Goal: Information Seeking & Learning: Learn about a topic

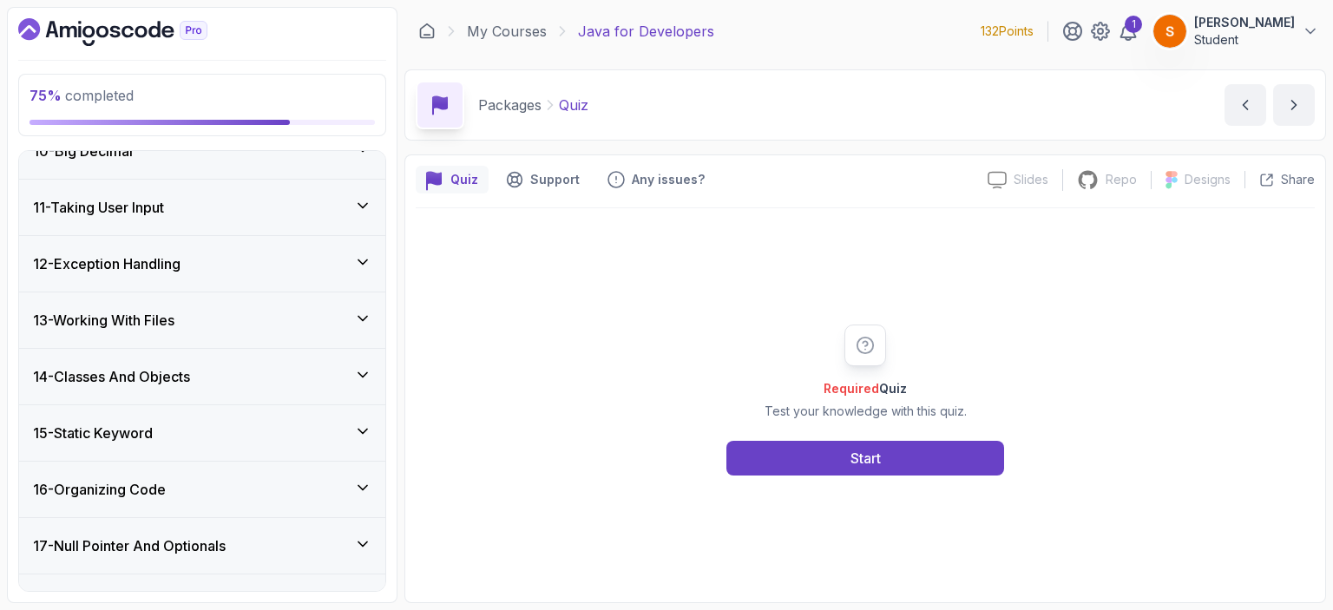
scroll to position [1210, 0]
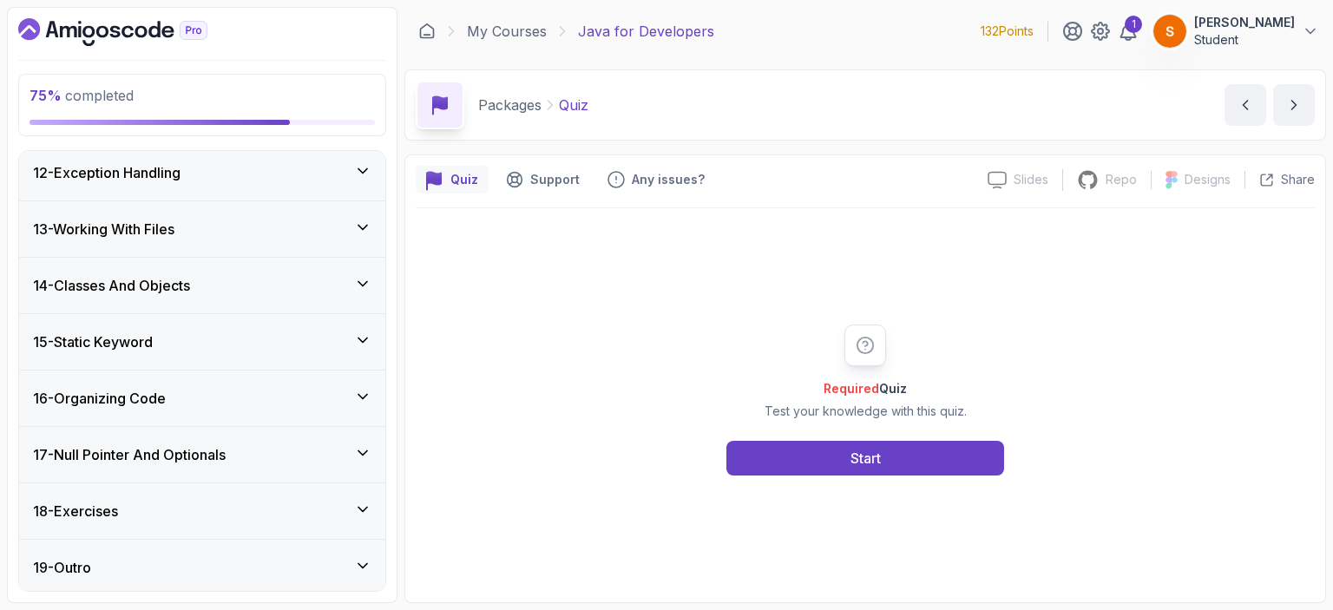
click at [205, 286] on div "14 - Classes And Objects" at bounding box center [202, 285] width 339 height 21
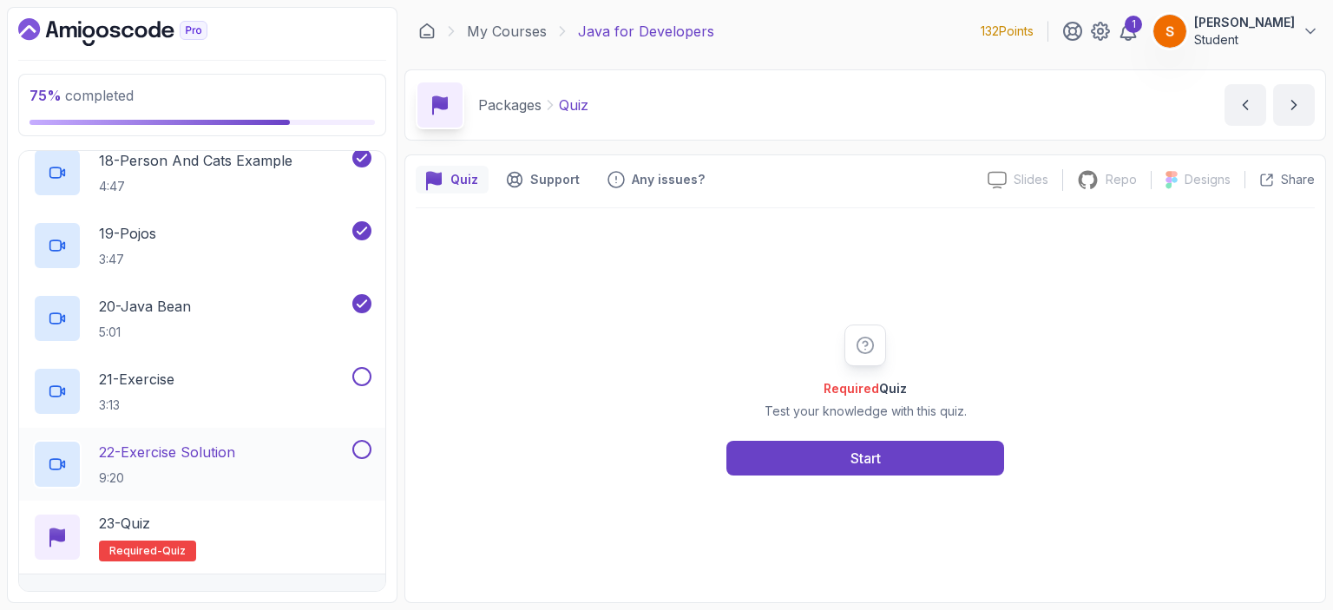
scroll to position [2130, 0]
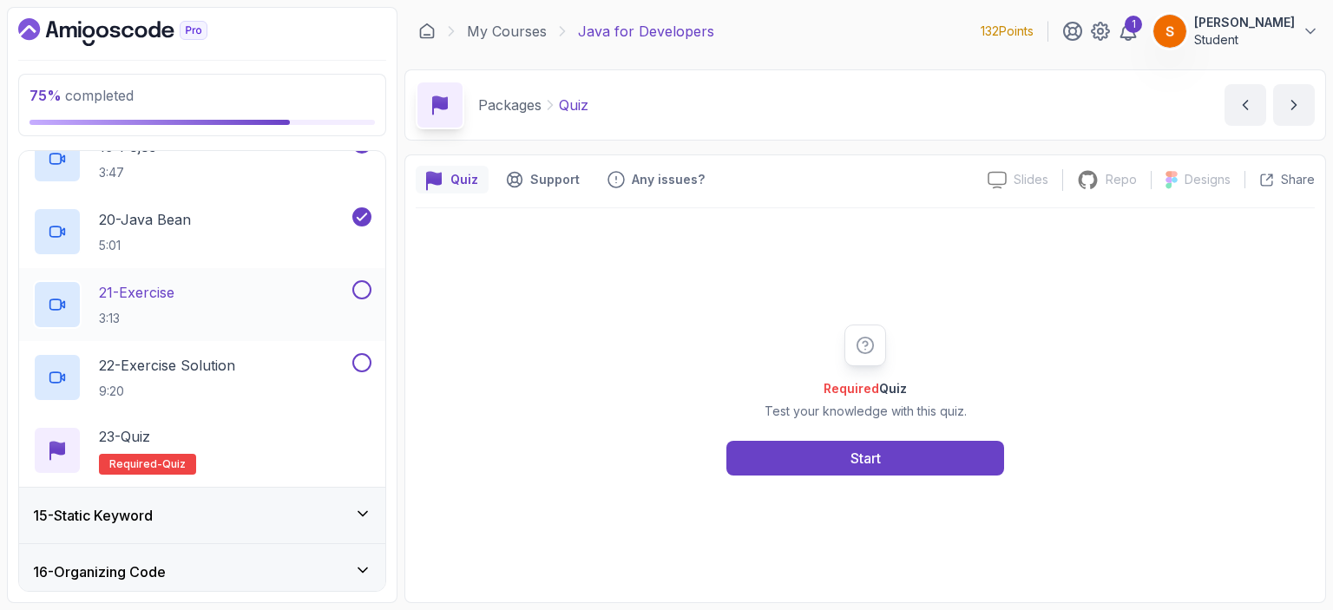
click at [365, 287] on button at bounding box center [361, 289] width 19 height 19
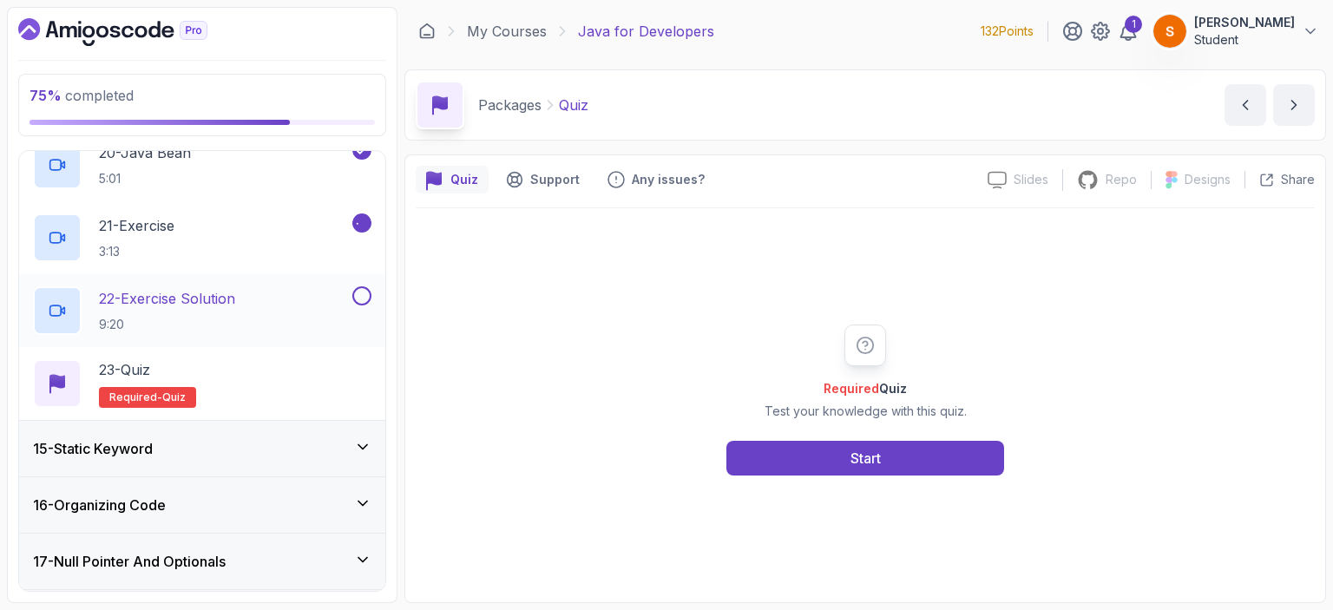
scroll to position [2304, 0]
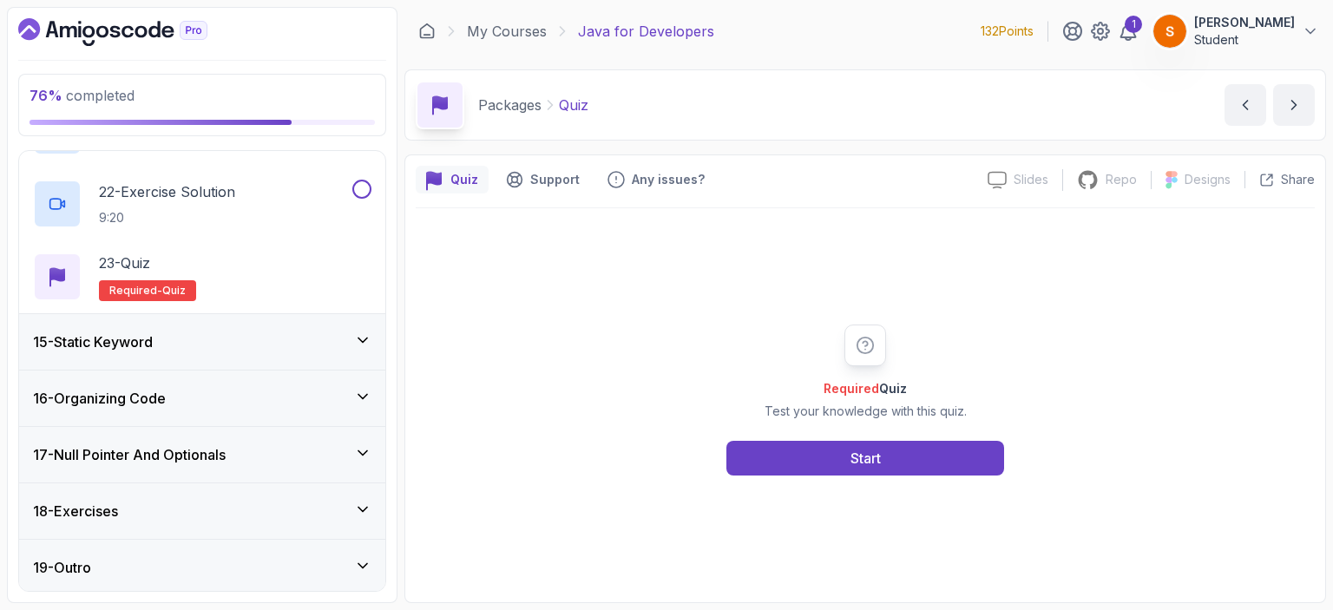
click at [194, 336] on div "15 - Static Keyword" at bounding box center [202, 342] width 339 height 21
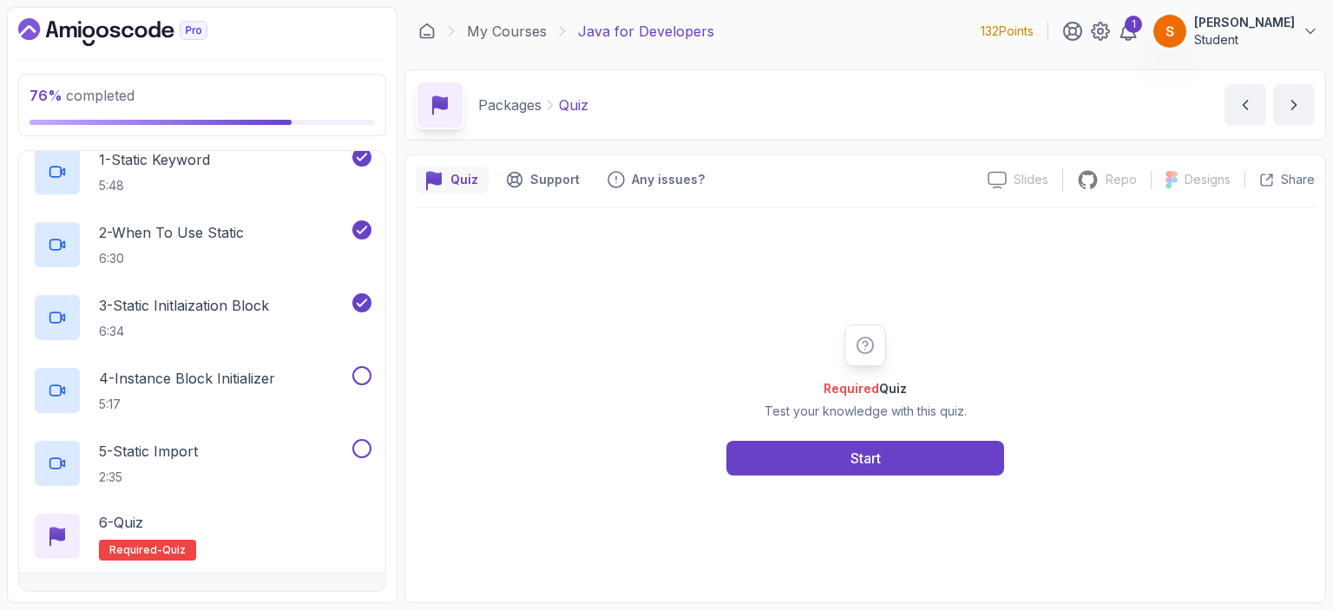
scroll to position [887, 0]
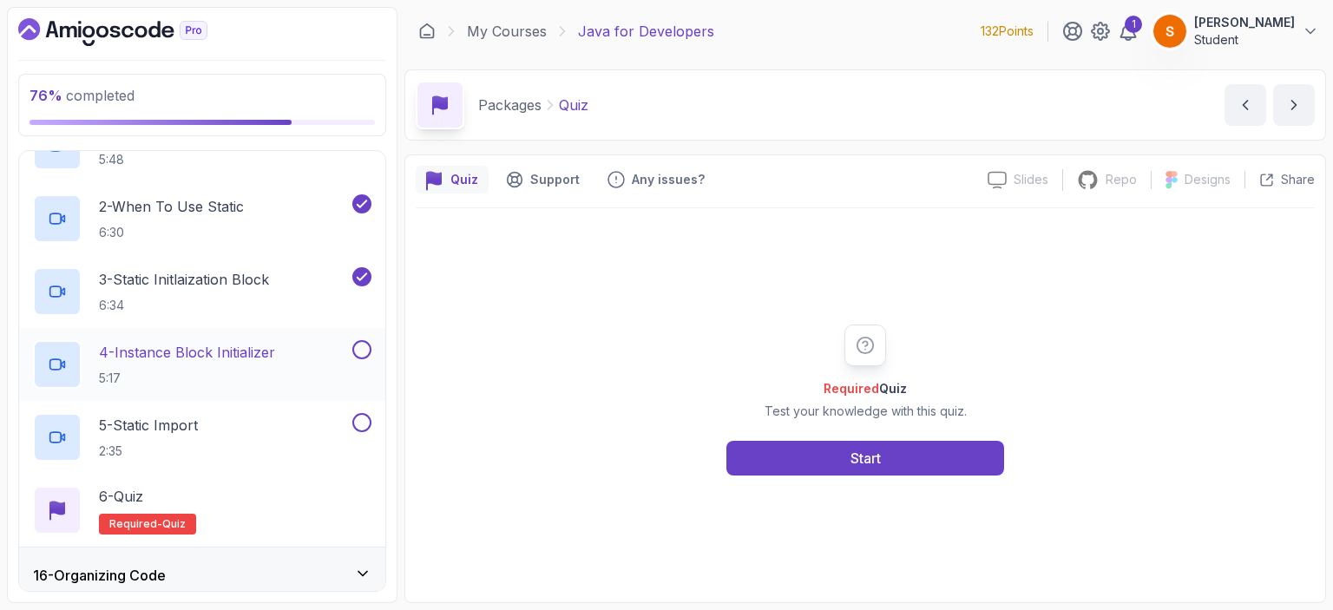
click at [185, 355] on p "4 - Instance Block Initializer" at bounding box center [187, 352] width 176 height 21
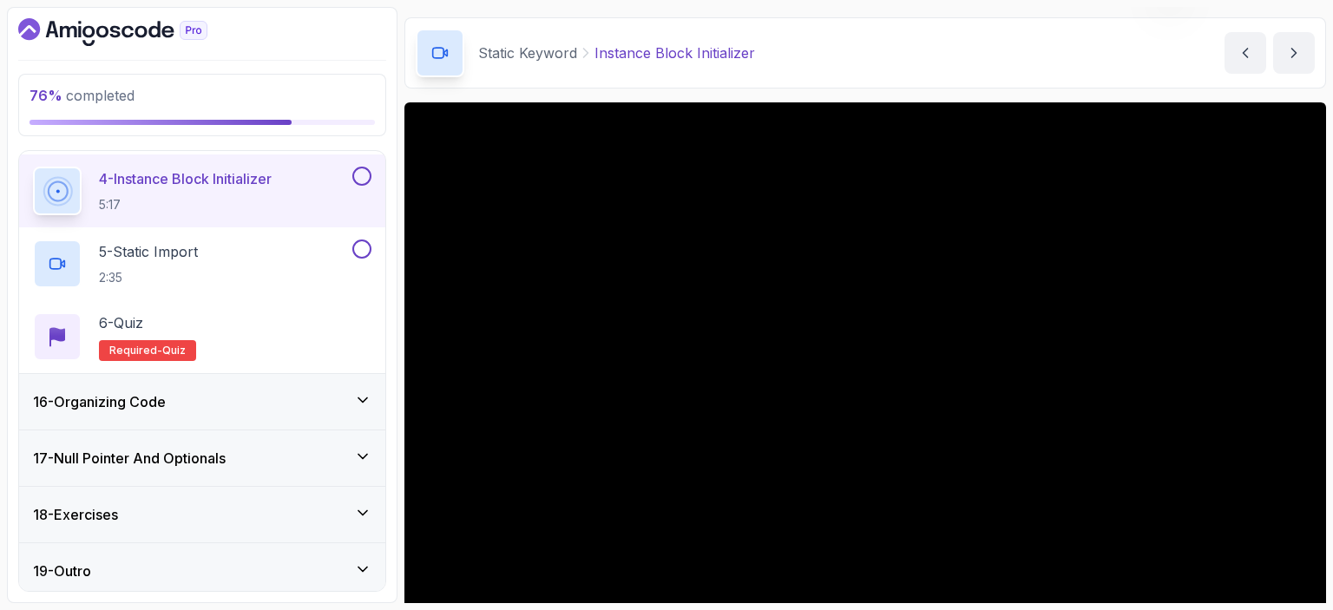
scroll to position [87, 0]
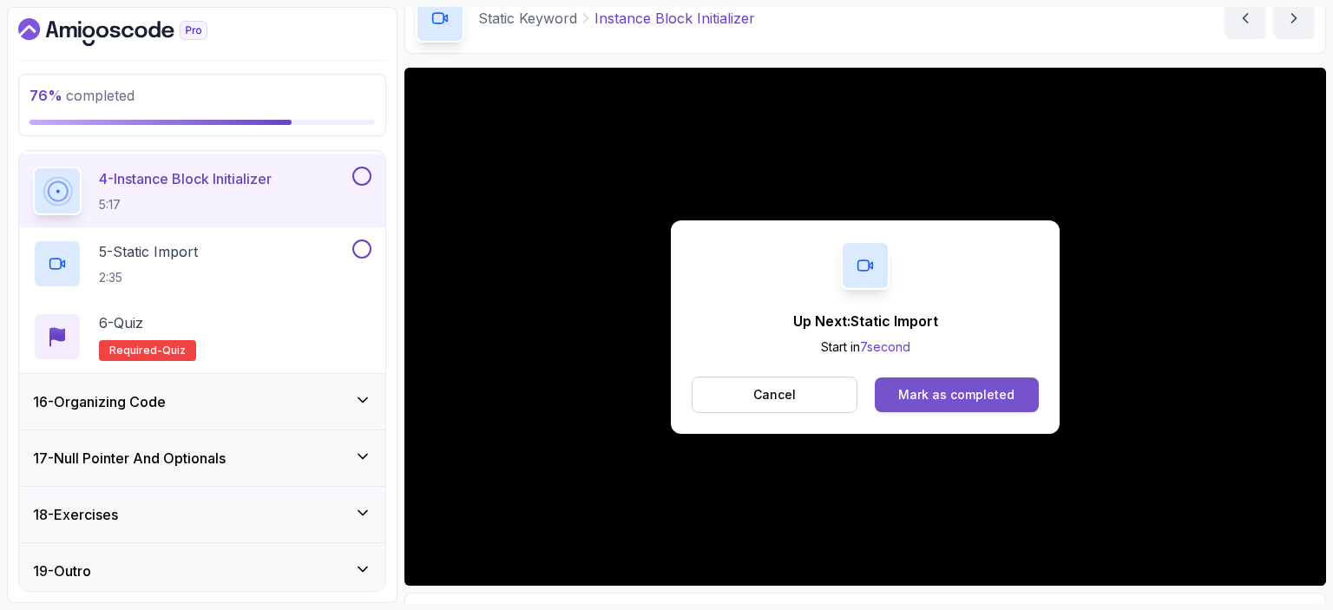
click at [969, 400] on div "Mark as completed" at bounding box center [957, 394] width 116 height 17
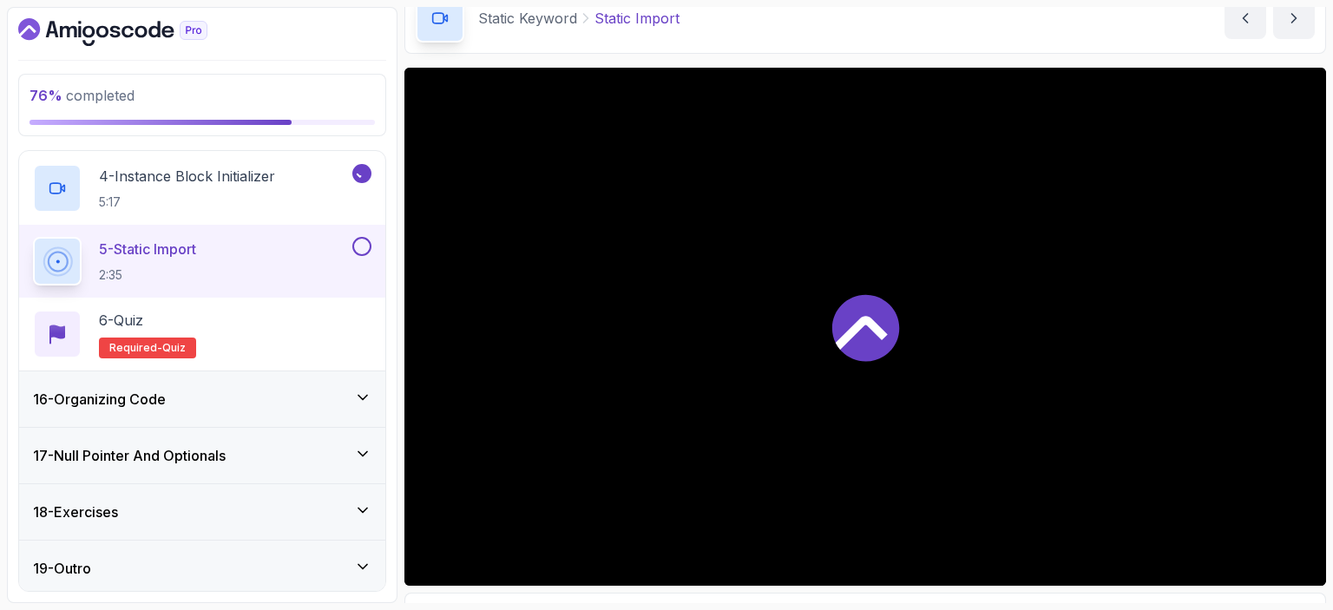
scroll to position [1064, 0]
click at [256, 394] on div "16 - Organizing Code" at bounding box center [202, 398] width 339 height 21
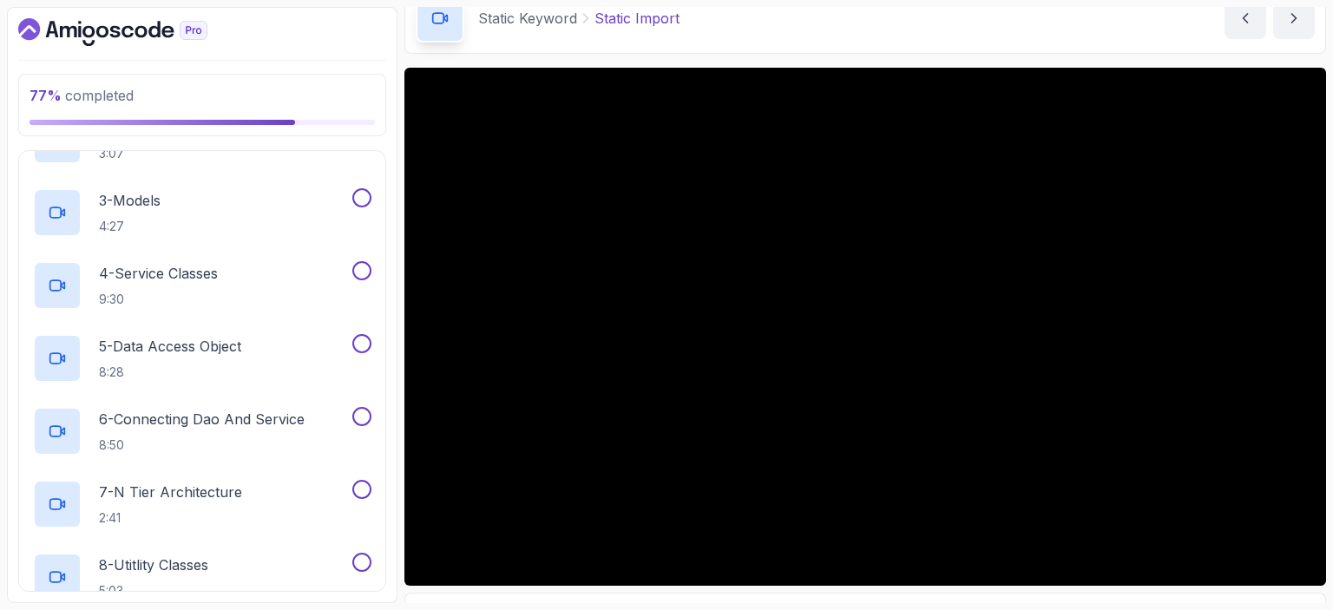
scroll to position [1283, 0]
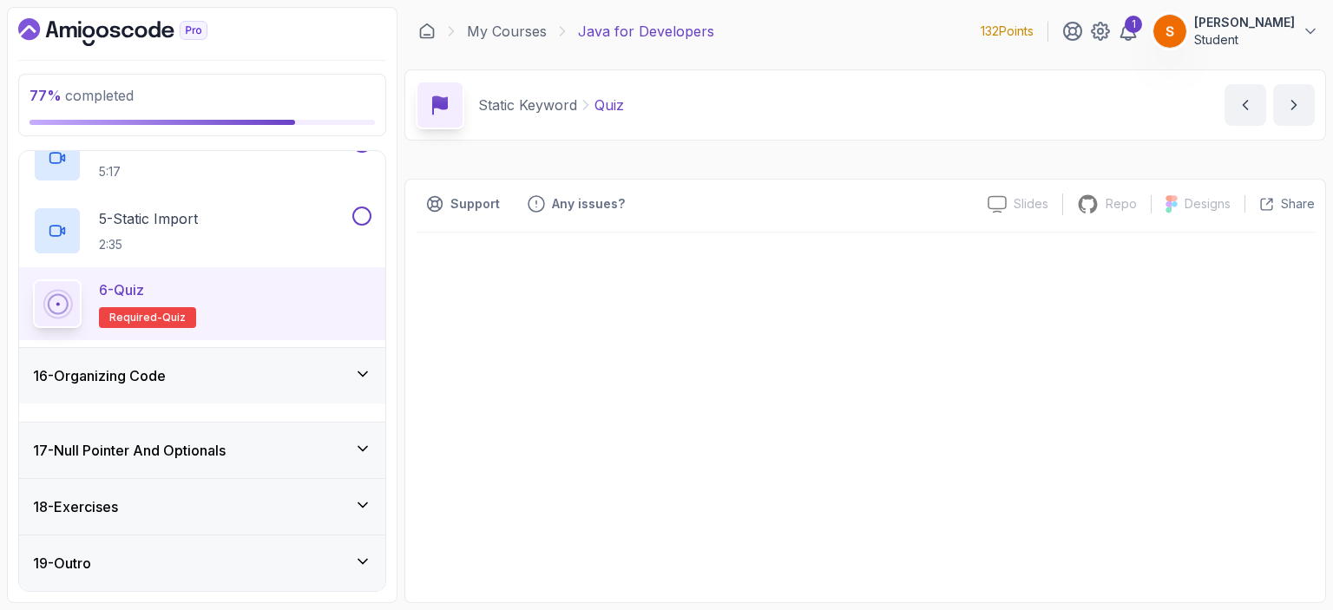
scroll to position [627, 0]
